Goal: Task Accomplishment & Management: Use online tool/utility

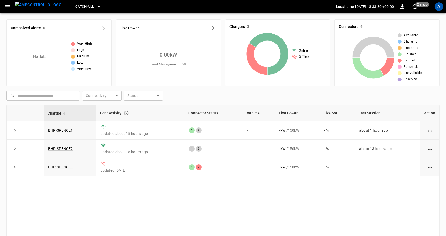
click at [9, 5] on icon "button" at bounding box center [7, 6] width 7 height 7
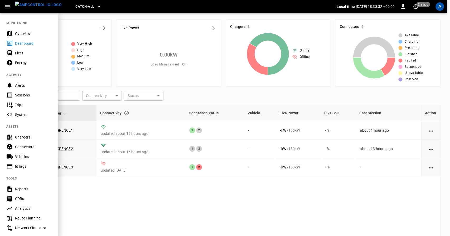
click at [29, 138] on div "Chargers" at bounding box center [33, 137] width 37 height 5
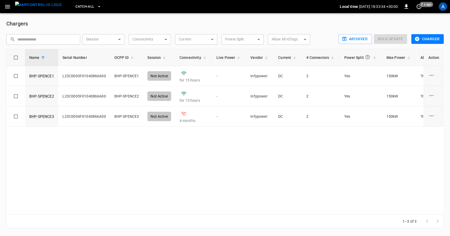
click at [425, 41] on button "Charger" at bounding box center [427, 39] width 32 height 10
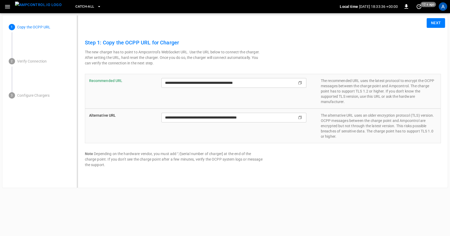
type input "**********"
click at [433, 23] on button "Next" at bounding box center [435, 23] width 18 height 10
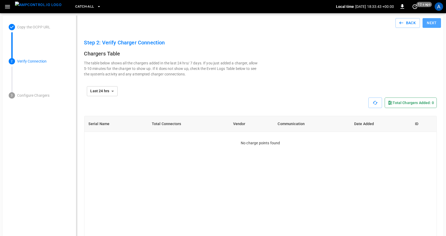
click at [432, 23] on button "Next" at bounding box center [432, 23] width 18 height 10
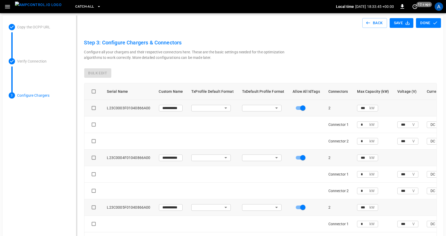
click at [434, 23] on icon "button" at bounding box center [436, 23] width 4 height 3
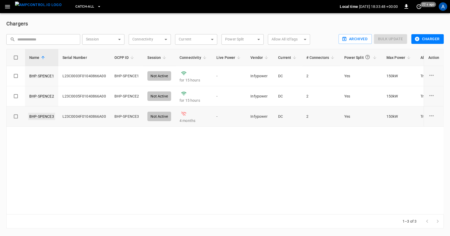
click at [35, 120] on link "BHP-SPENCE3" at bounding box center [41, 116] width 27 height 7
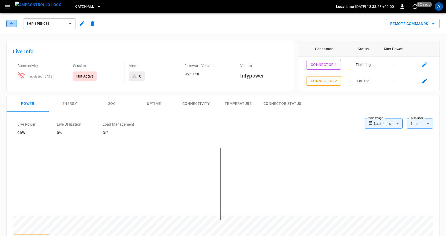
click at [9, 24] on icon "button" at bounding box center [11, 23] width 5 height 5
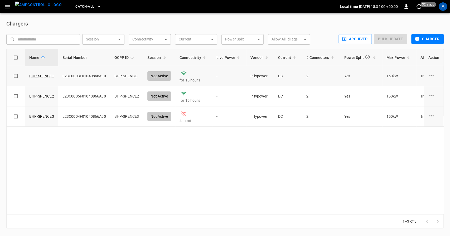
click at [123, 76] on td "BHP-SPENCE1" at bounding box center [126, 76] width 33 height 20
click at [430, 41] on button "Charger" at bounding box center [427, 39] width 32 height 10
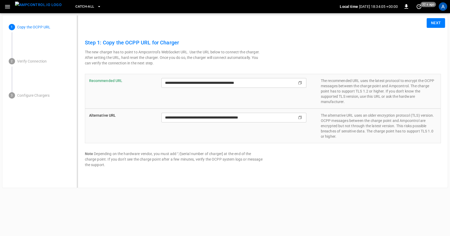
click at [147, 48] on div "**********" at bounding box center [263, 103] width 356 height 130
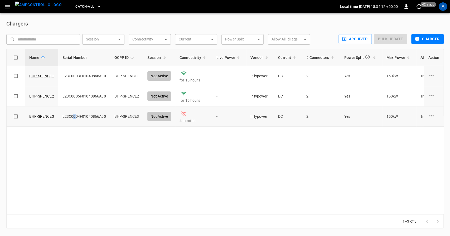
click at [74, 117] on td "L23C0004F01040866A00" at bounding box center [84, 117] width 52 height 20
drag, startPoint x: 116, startPoint y: 121, endPoint x: 120, endPoint y: 120, distance: 3.4
click at [118, 121] on td "BHP-SPENCE3" at bounding box center [126, 117] width 33 height 20
click at [42, 118] on link "BHP-SPENCE3" at bounding box center [41, 116] width 27 height 7
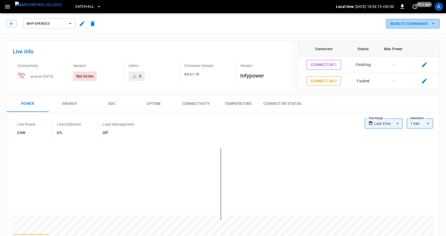
click at [434, 28] on button "Remote Commands" at bounding box center [413, 24] width 54 height 10
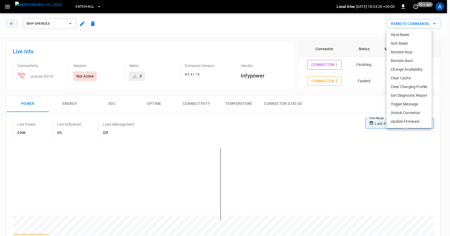
click at [311, 19] on div at bounding box center [225, 118] width 450 height 236
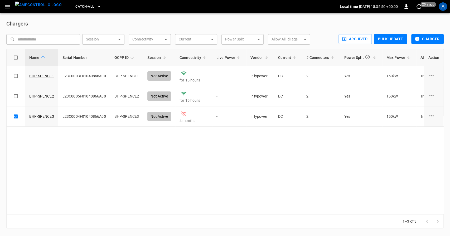
click at [430, 40] on button "Charger" at bounding box center [427, 39] width 32 height 10
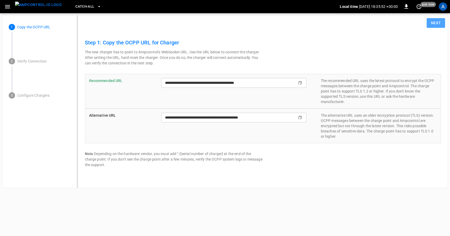
click at [430, 24] on button "Next" at bounding box center [435, 23] width 18 height 10
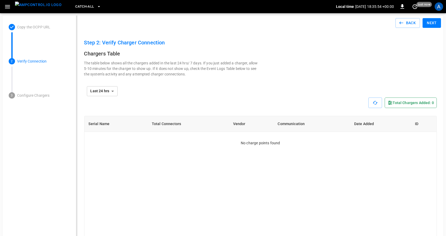
click at [432, 24] on button "Next" at bounding box center [432, 23] width 18 height 10
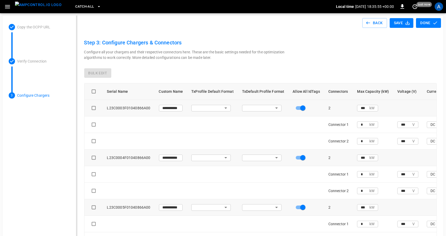
click at [432, 21] on button "Done" at bounding box center [428, 23] width 25 height 10
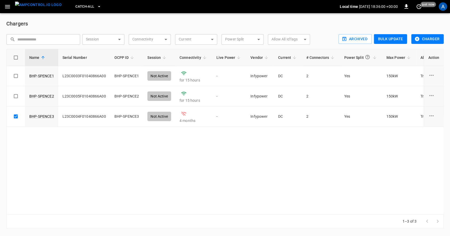
click at [431, 39] on button "Charger" at bounding box center [427, 39] width 32 height 10
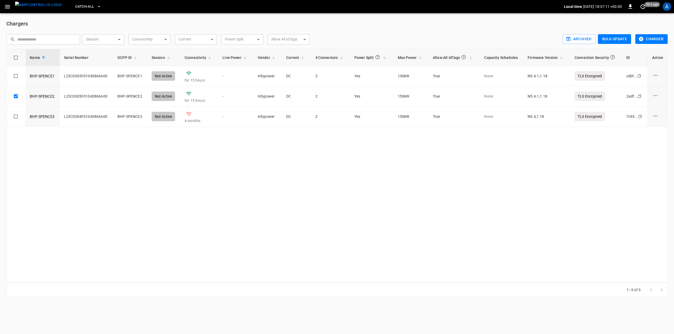
click at [449, 39] on button "Charger" at bounding box center [651, 39] width 32 height 10
click at [236, 214] on div "Name Serial Number OCPP ID Session Connectivity Live Power Vendor Current # Con…" at bounding box center [336, 166] width 661 height 234
